Goal: Ask a question: Seek information or help from site administrators or community

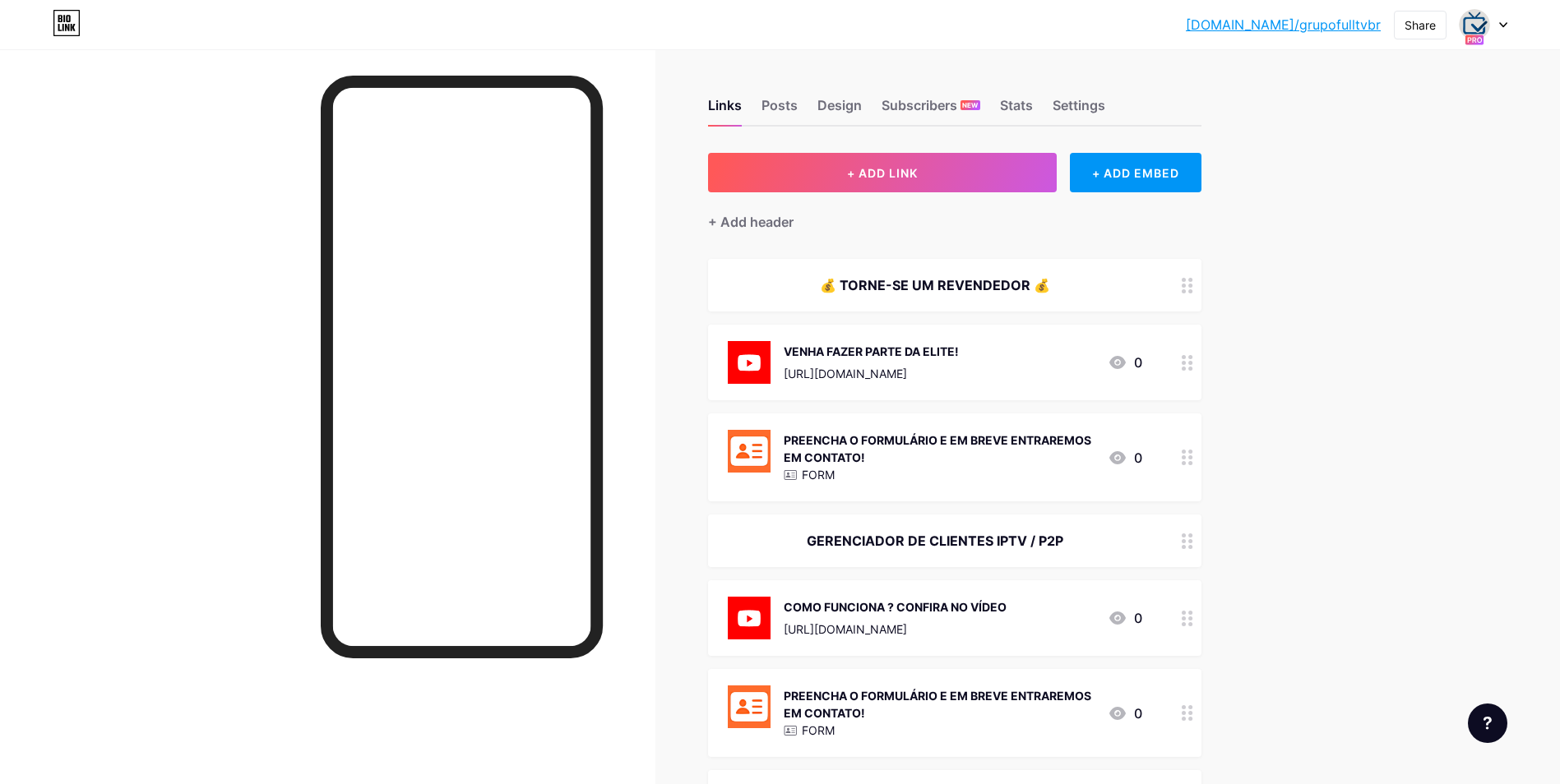
click at [1485, 719] on icon at bounding box center [1487, 723] width 8 height 13
click at [1379, 659] on span "Chat with us" at bounding box center [1384, 656] width 78 height 20
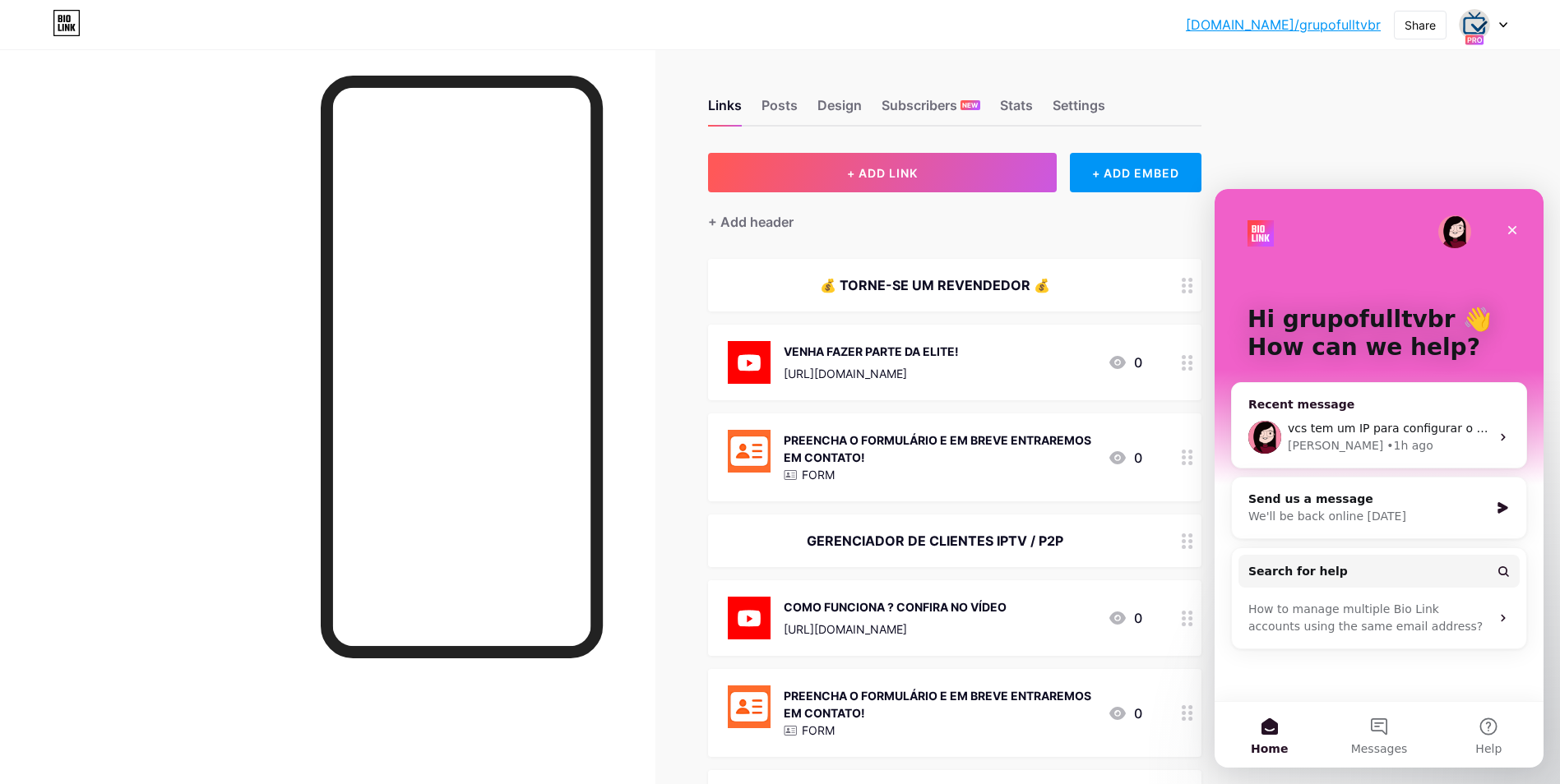
click at [1390, 435] on span "vcs tem um IP para configurar o A record." at bounding box center [1408, 428] width 241 height 13
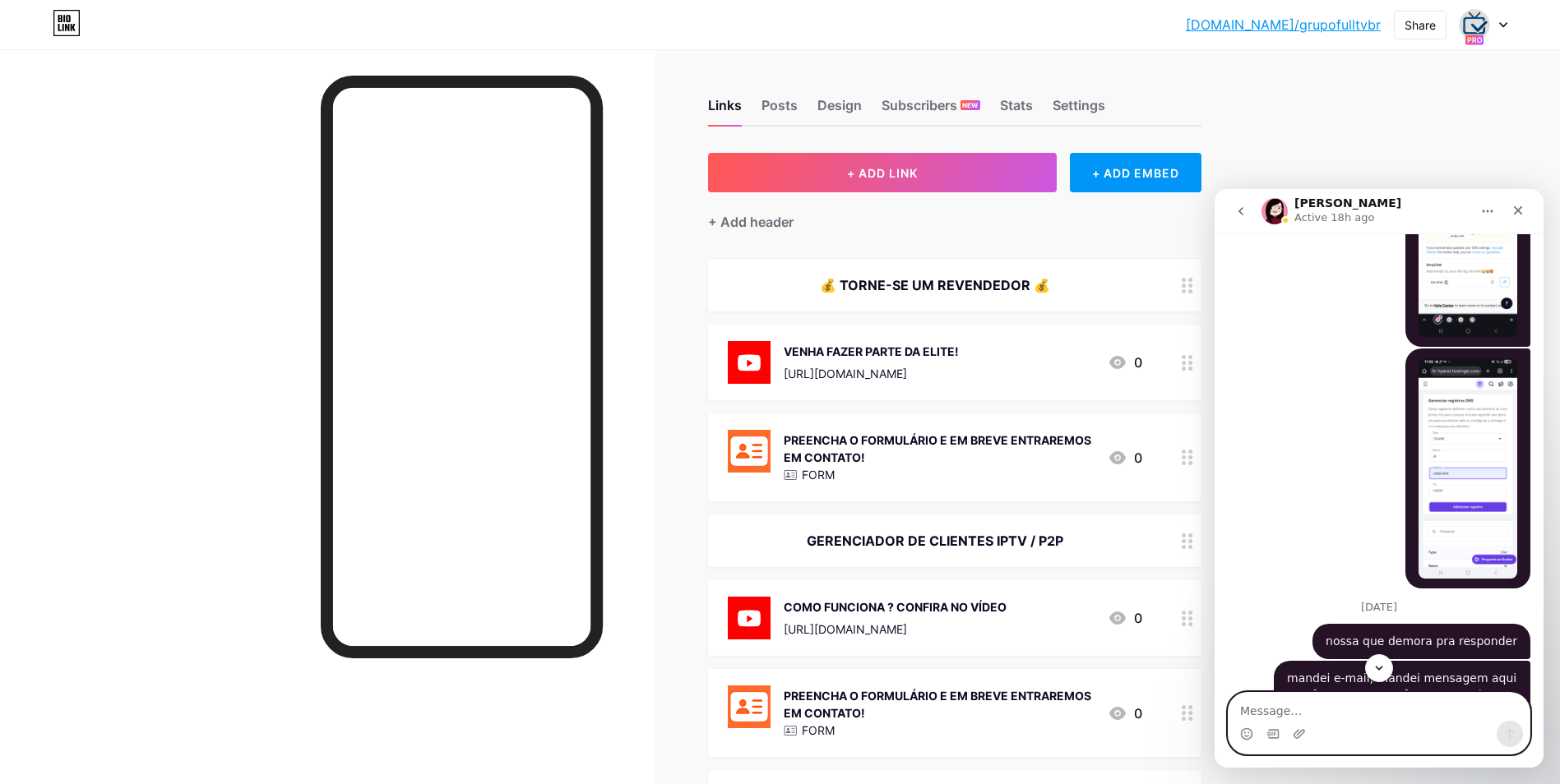
scroll to position [839, 0]
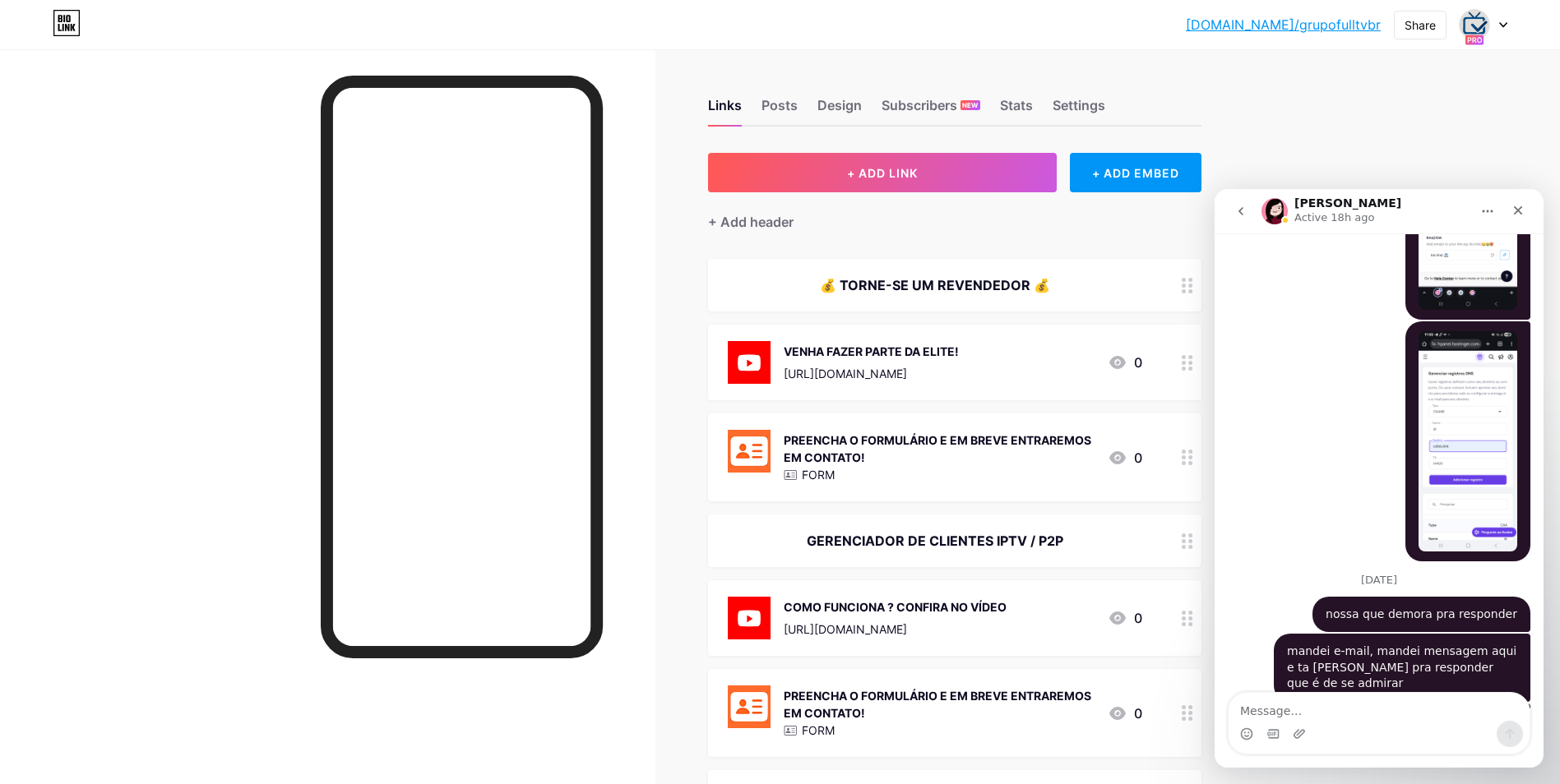
click at [1240, 211] on icon "go back" at bounding box center [1242, 211] width 5 height 8
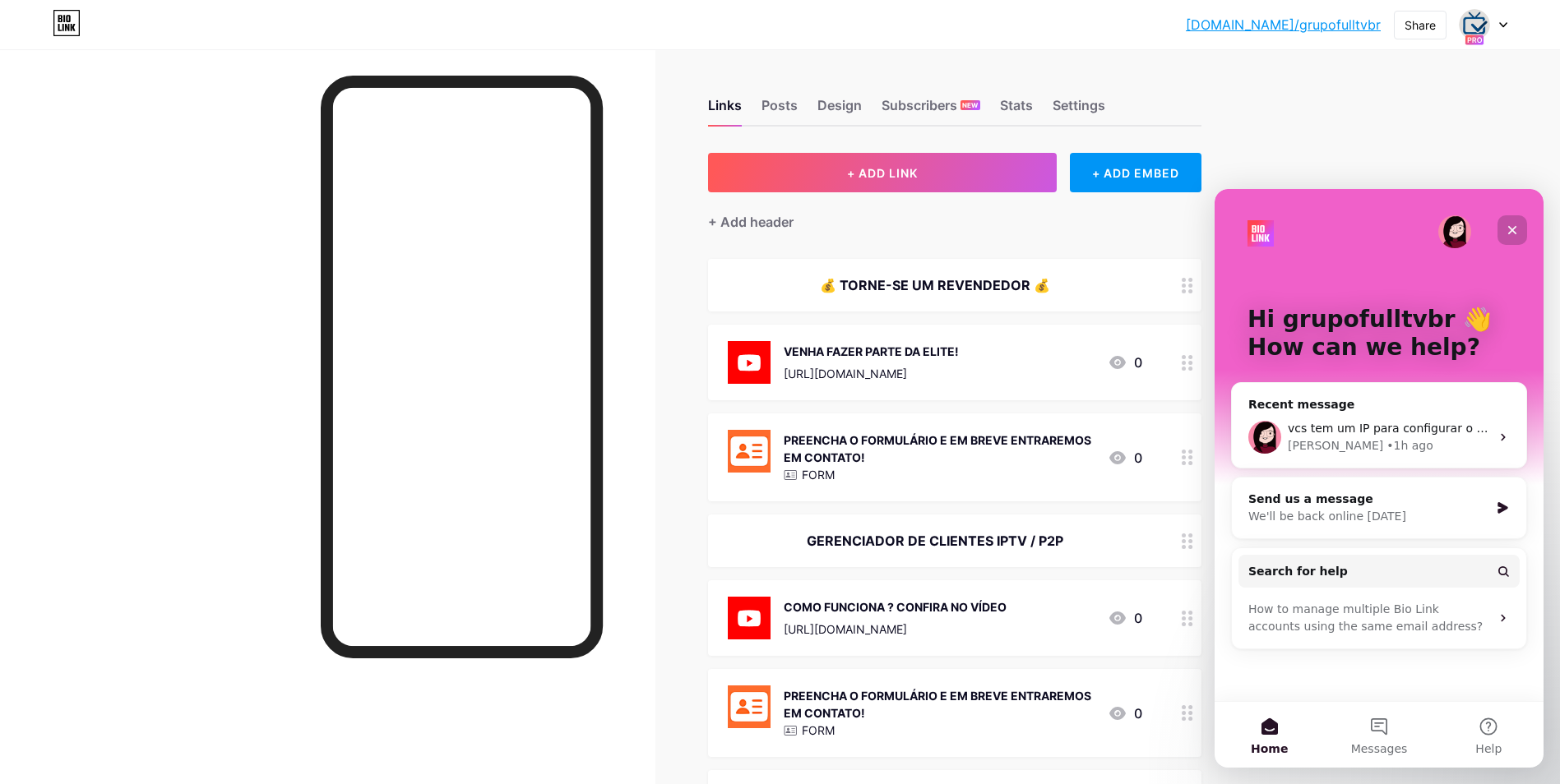
click at [1519, 233] on div "Close" at bounding box center [1512, 229] width 30 height 30
